Goal: Navigation & Orientation: Go to known website

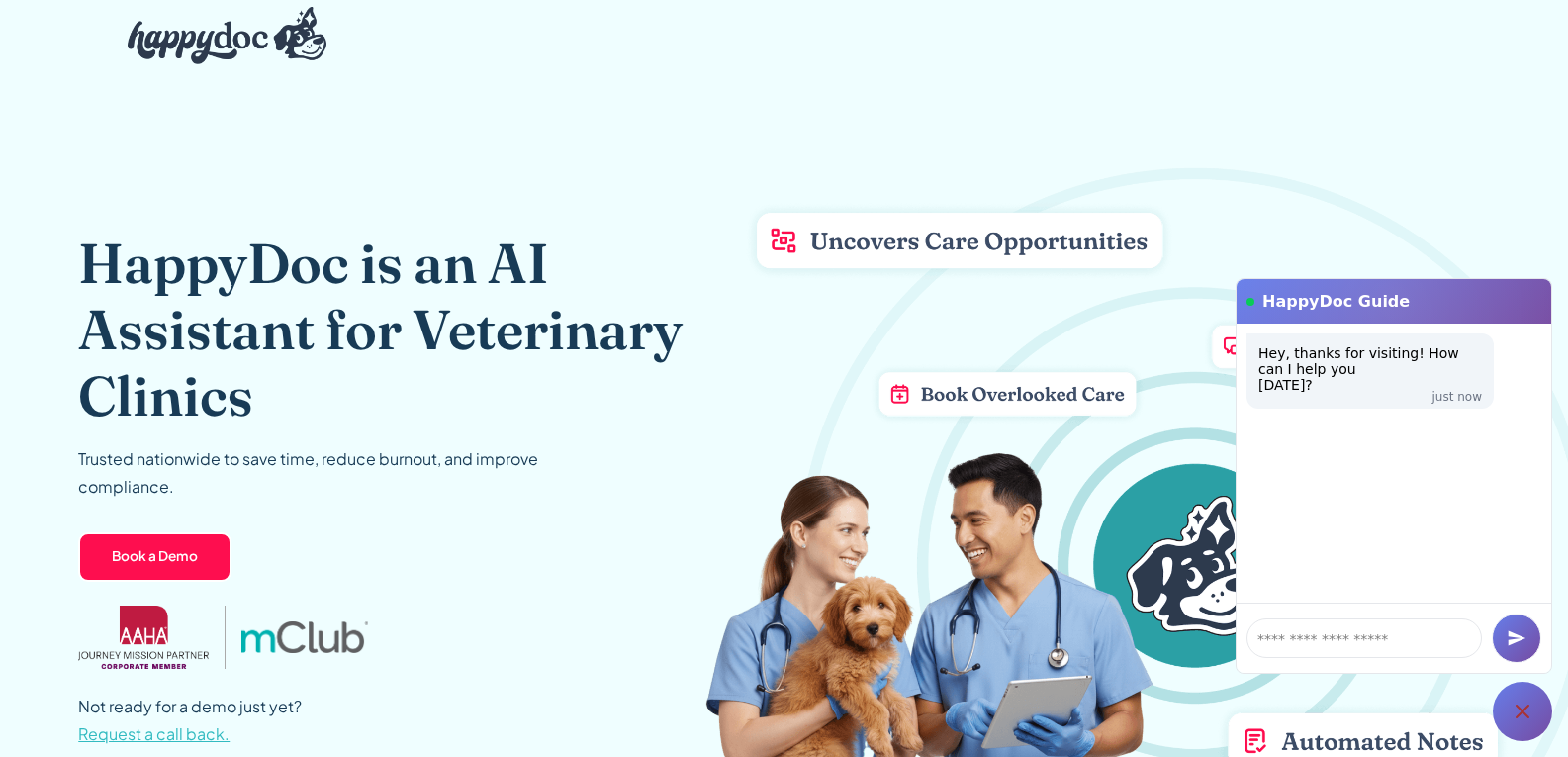
click at [1361, 138] on div "HappyDoc is an AI Assistant for Veterinary Clinics Trusted nationwide to save t…" at bounding box center [784, 489] width 1411 height 835
click at [893, 296] on img at bounding box center [1137, 526] width 863 height 759
click at [258, 98] on div "HappyDoc is an AI Assistant for Veterinary Clinics Trusted nationwide to save t…" at bounding box center [396, 489] width 635 height 835
click at [268, 46] on img "home" at bounding box center [227, 36] width 199 height 58
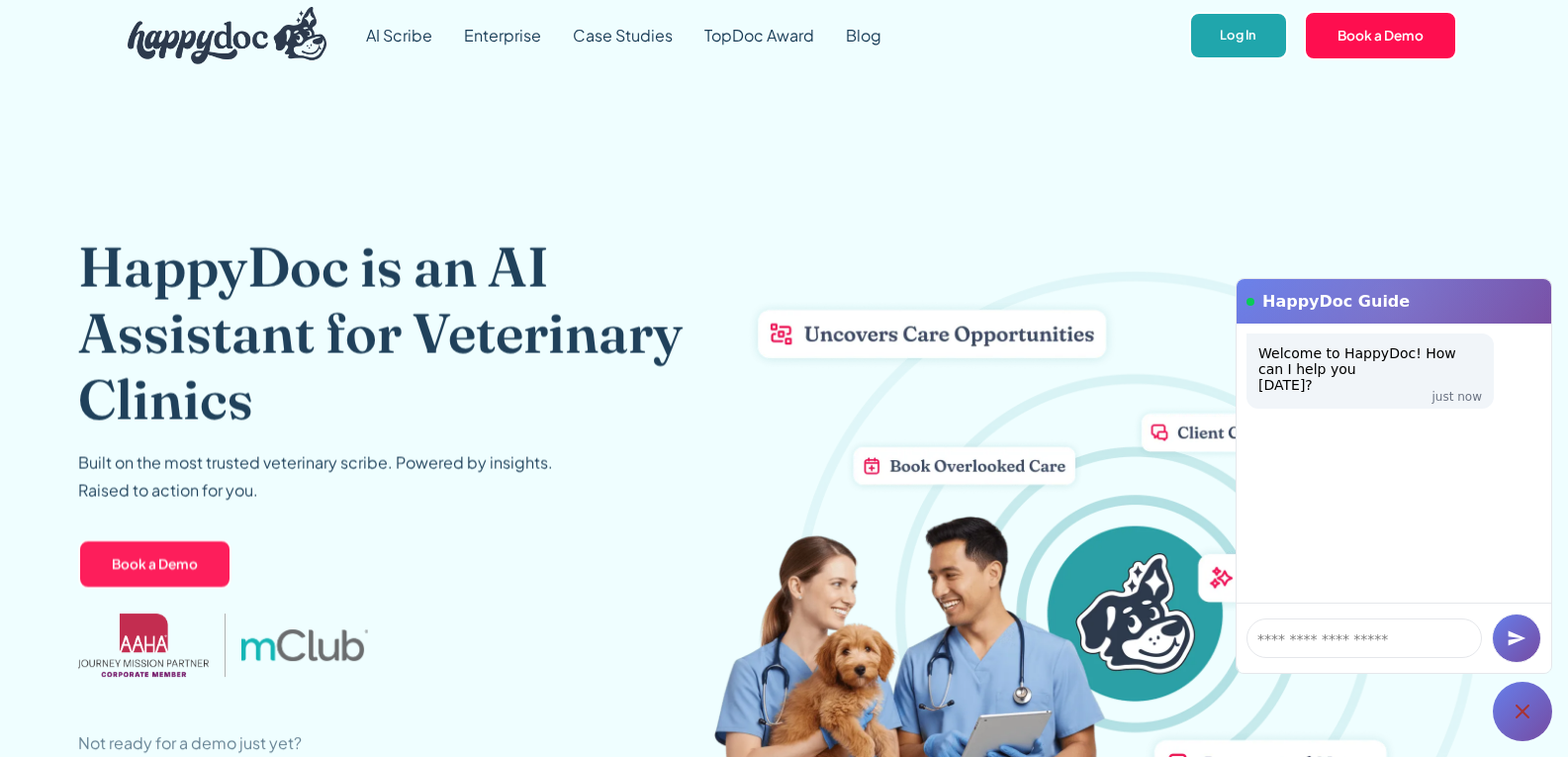
click at [1221, 35] on link "Log In" at bounding box center [1238, 36] width 98 height 49
